Goal: Navigation & Orientation: Find specific page/section

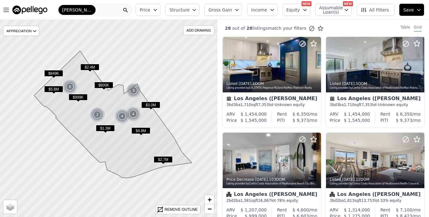
click at [150, 104] on span "$3.0M" at bounding box center [150, 105] width 19 height 7
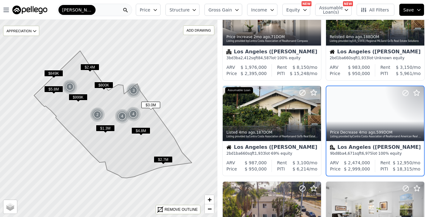
scroll to position [336, 0]
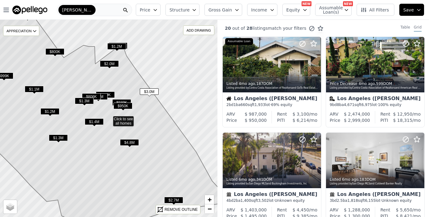
click at [121, 106] on span "$950K" at bounding box center [123, 105] width 19 height 7
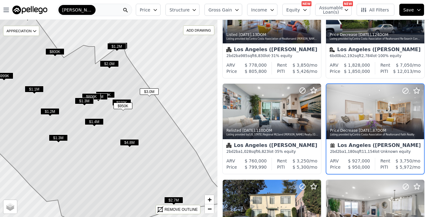
scroll to position [145, 0]
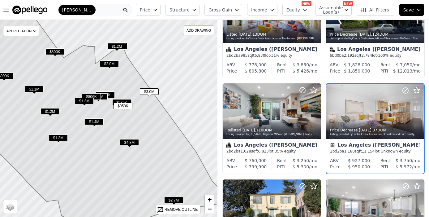
click at [121, 99] on icon at bounding box center [105, 115] width 254 height 232
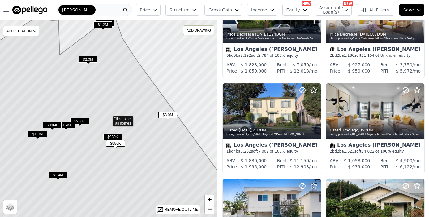
scroll to position [49, 0]
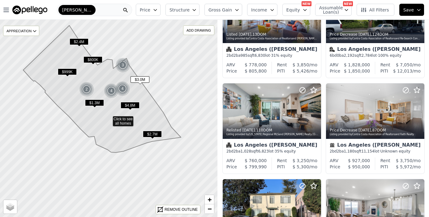
scroll to position [241, 0]
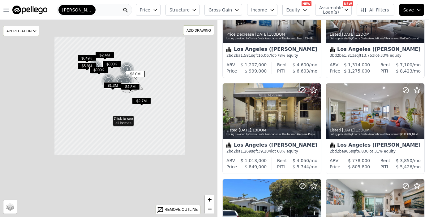
scroll to position [241, 0]
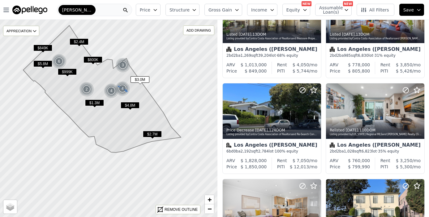
click at [123, 89] on div "4" at bounding box center [122, 88] width 15 height 15
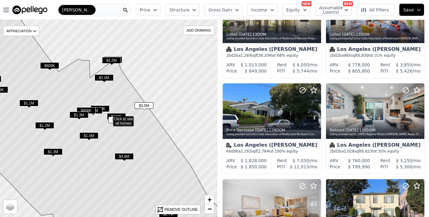
scroll to position [49, 0]
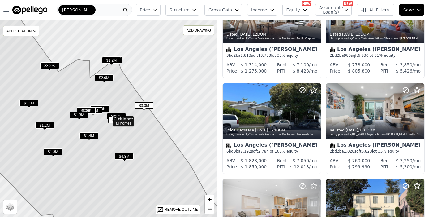
click at [149, 102] on icon at bounding box center [108, 118] width 263 height 238
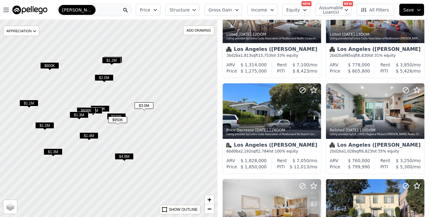
scroll to position [145, 0]
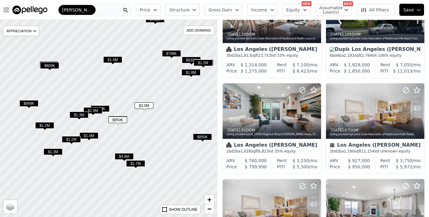
click at [147, 104] on span "$3.0M" at bounding box center [144, 105] width 19 height 7
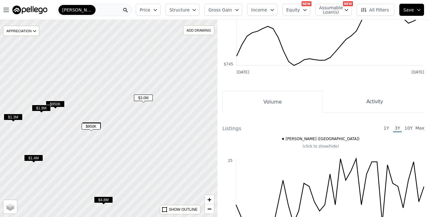
drag, startPoint x: 150, startPoint y: 112, endPoint x: 107, endPoint y: 66, distance: 63.1
click at [109, 70] on div at bounding box center [108, 118] width 261 height 236
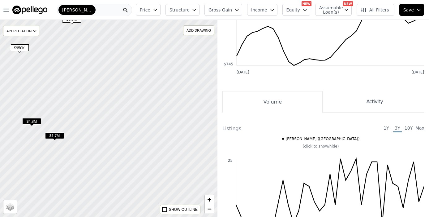
drag, startPoint x: 134, startPoint y: 118, endPoint x: 88, endPoint y: 50, distance: 82.3
click at [88, 51] on div at bounding box center [108, 118] width 261 height 236
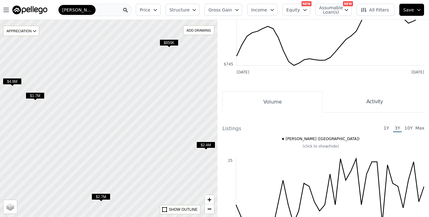
drag, startPoint x: 127, startPoint y: 89, endPoint x: 74, endPoint y: 16, distance: 90.7
click at [76, 22] on div at bounding box center [106, 115] width 261 height 236
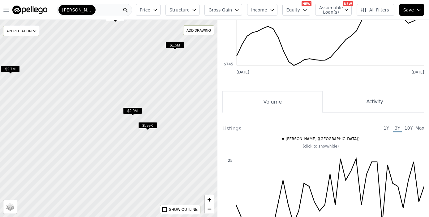
drag, startPoint x: 127, startPoint y: 108, endPoint x: 82, endPoint y: 41, distance: 80.9
click at [84, 44] on div at bounding box center [108, 118] width 261 height 236
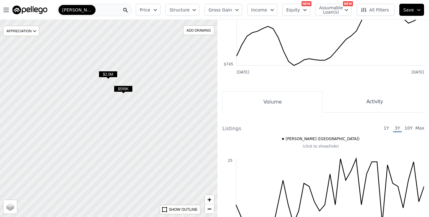
drag, startPoint x: 155, startPoint y: 90, endPoint x: 128, endPoint y: 41, distance: 55.4
click at [129, 43] on div at bounding box center [106, 113] width 261 height 236
drag, startPoint x: 132, startPoint y: 135, endPoint x: 112, endPoint y: 101, distance: 39.9
click at [113, 103] on div at bounding box center [108, 118] width 261 height 236
click at [120, 98] on div at bounding box center [108, 118] width 261 height 236
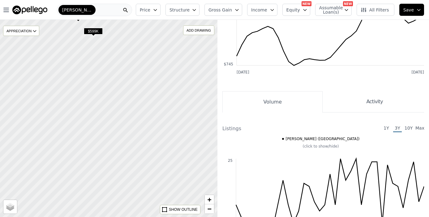
click at [121, 110] on div at bounding box center [108, 118] width 261 height 236
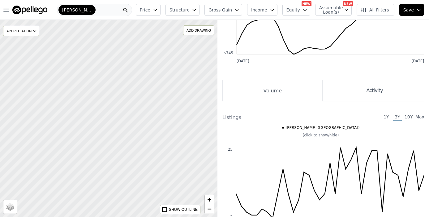
click at [118, 94] on div at bounding box center [108, 118] width 261 height 236
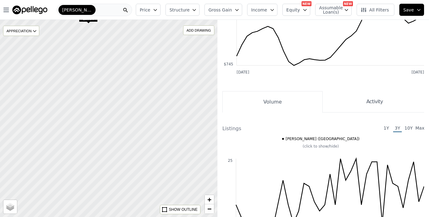
click at [124, 117] on div at bounding box center [108, 118] width 261 height 236
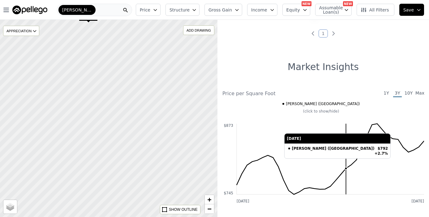
scroll to position [17, 0]
